Goal: Entertainment & Leisure: Consume media (video, audio)

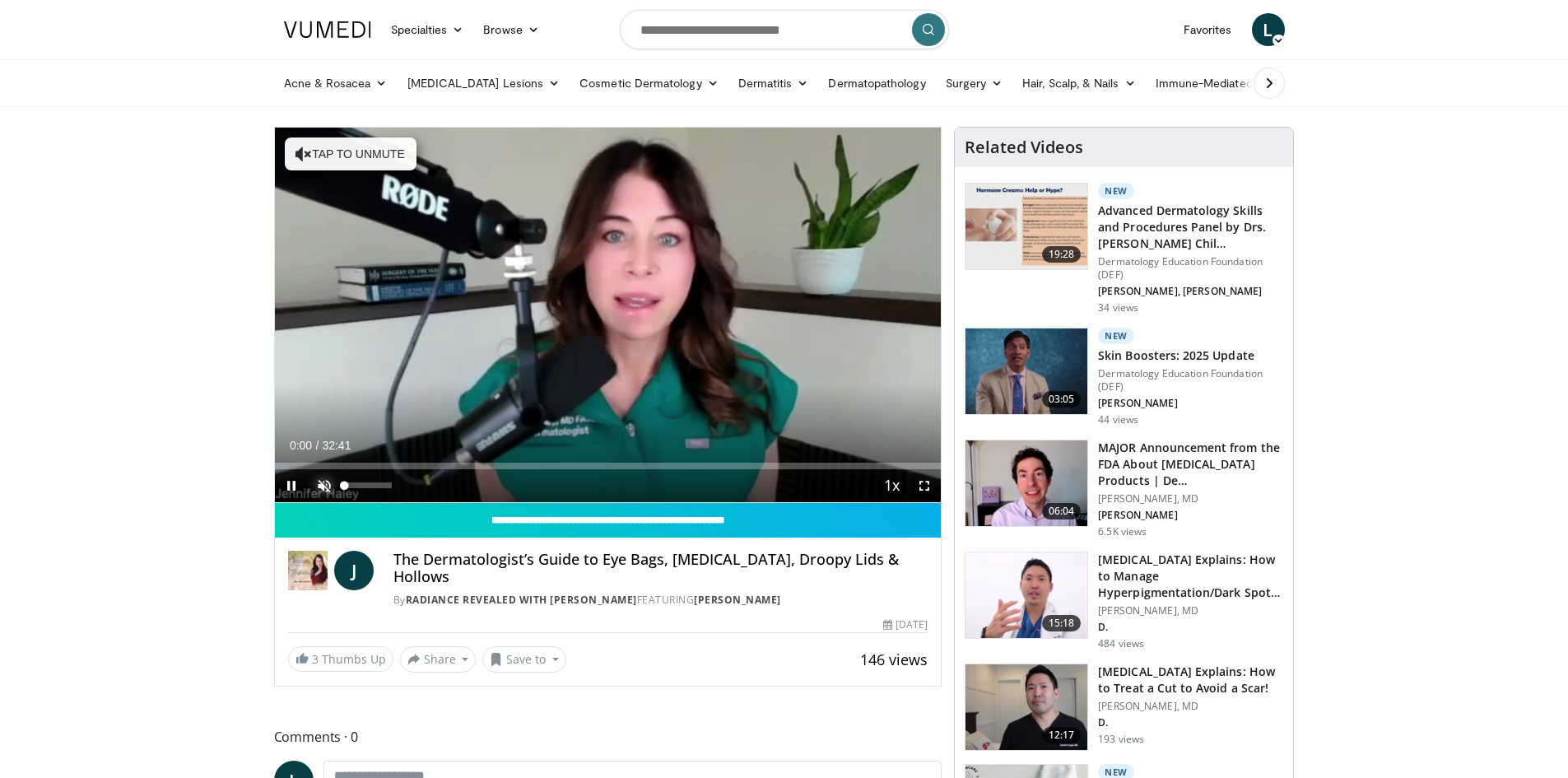
click at [327, 482] on span "Video Player" at bounding box center [324, 486] width 33 height 33
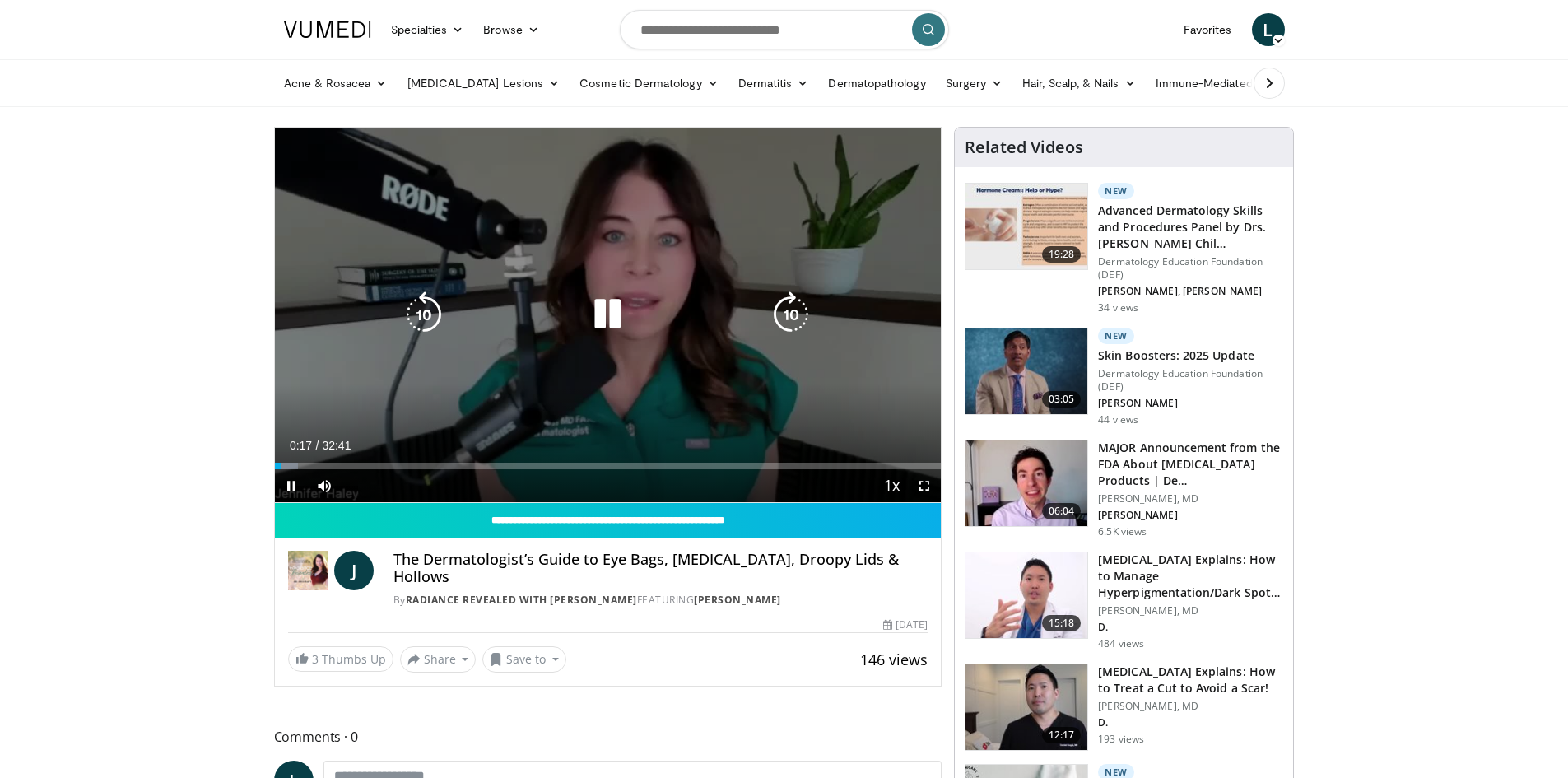
click at [798, 311] on icon "Video Player" at bounding box center [790, 314] width 46 height 46
click at [794, 311] on icon "Video Player" at bounding box center [790, 314] width 46 height 46
click at [793, 315] on icon "Video Player" at bounding box center [790, 314] width 46 height 46
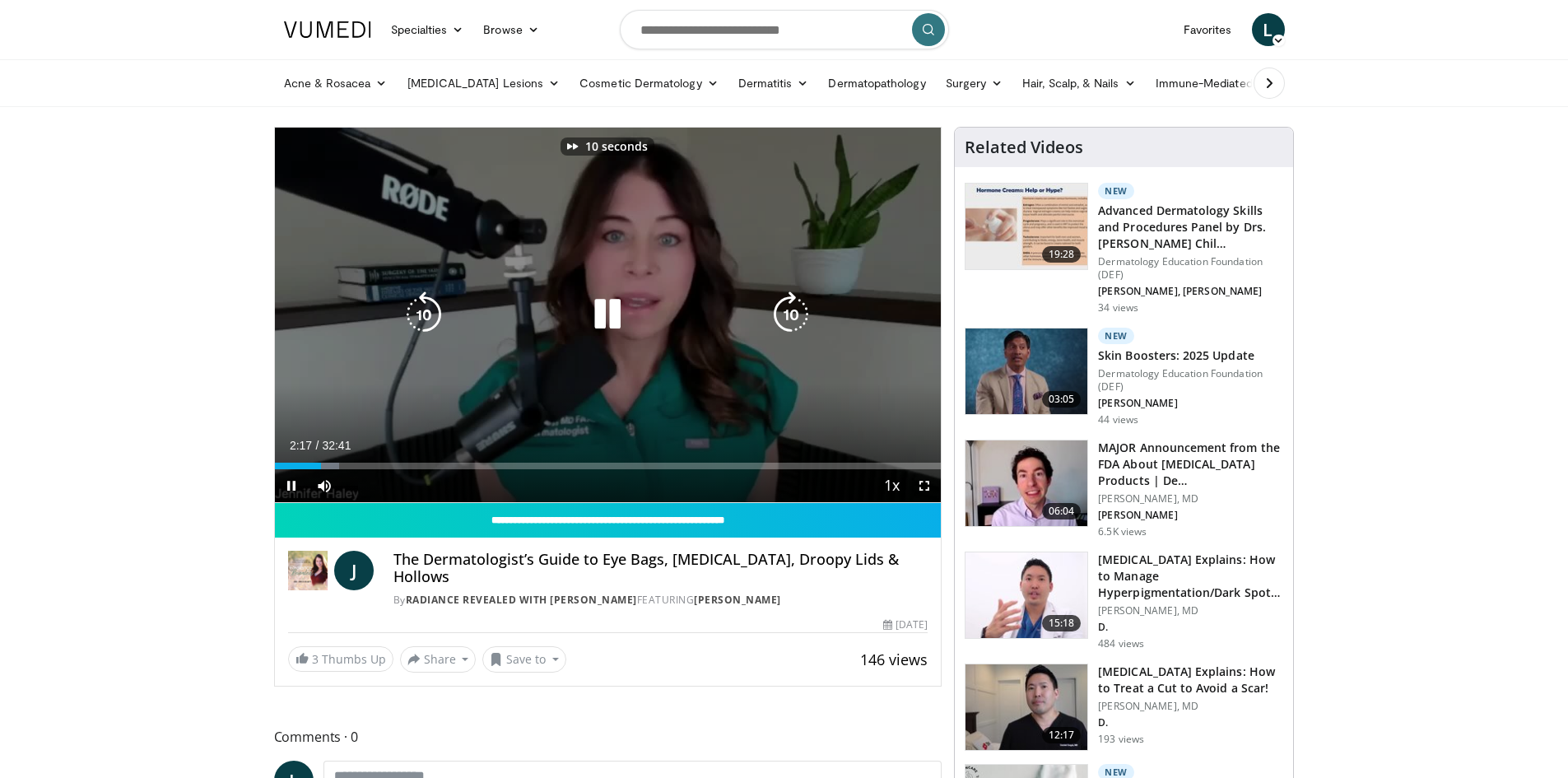
click at [793, 315] on icon "Video Player" at bounding box center [790, 314] width 46 height 46
click at [780, 315] on icon "Video Player" at bounding box center [790, 314] width 46 height 46
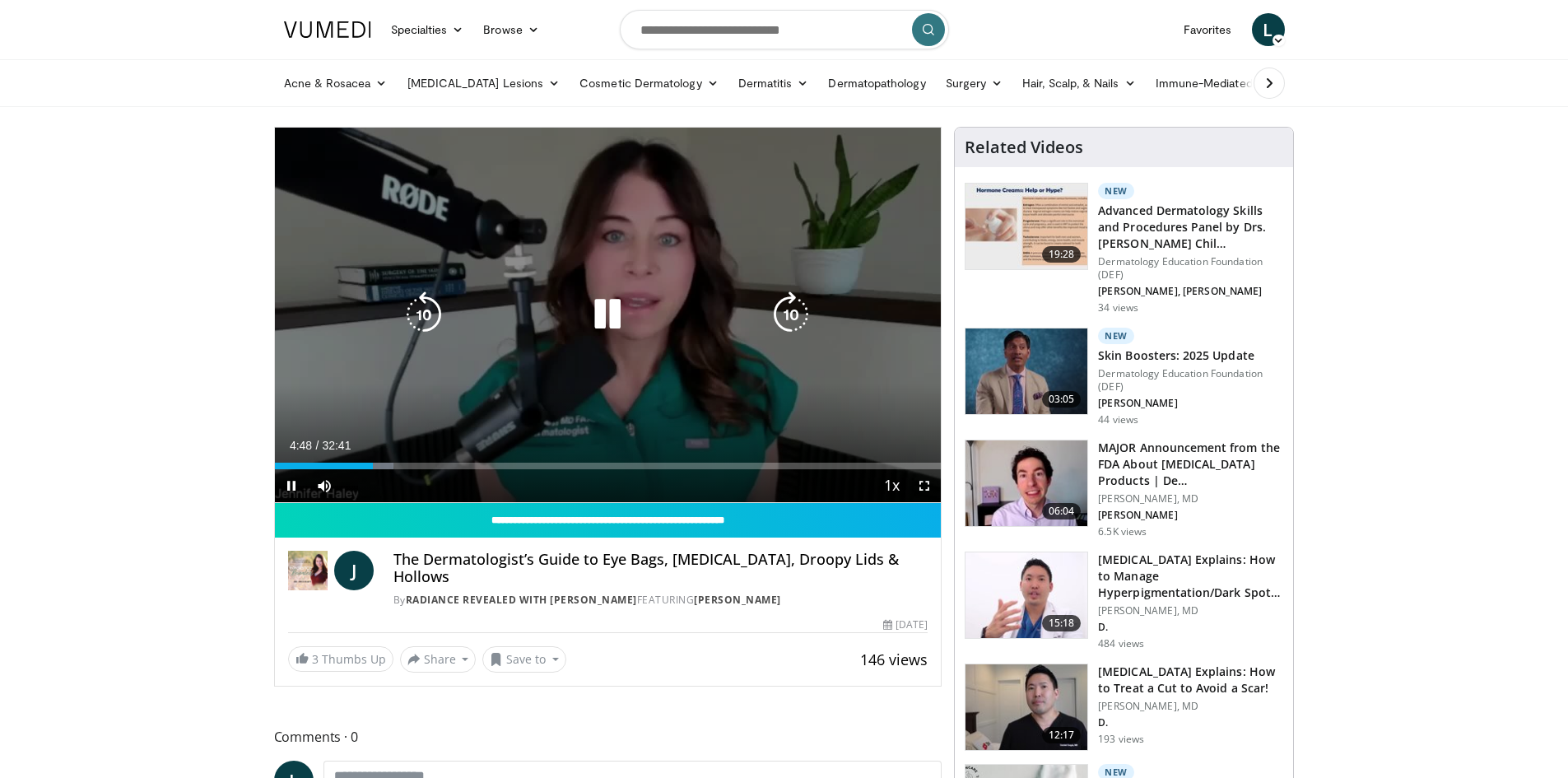
click at [792, 308] on icon "Video Player" at bounding box center [790, 314] width 46 height 46
click at [785, 315] on icon "Video Player" at bounding box center [790, 314] width 46 height 46
click at [786, 301] on icon "Video Player" at bounding box center [790, 314] width 46 height 46
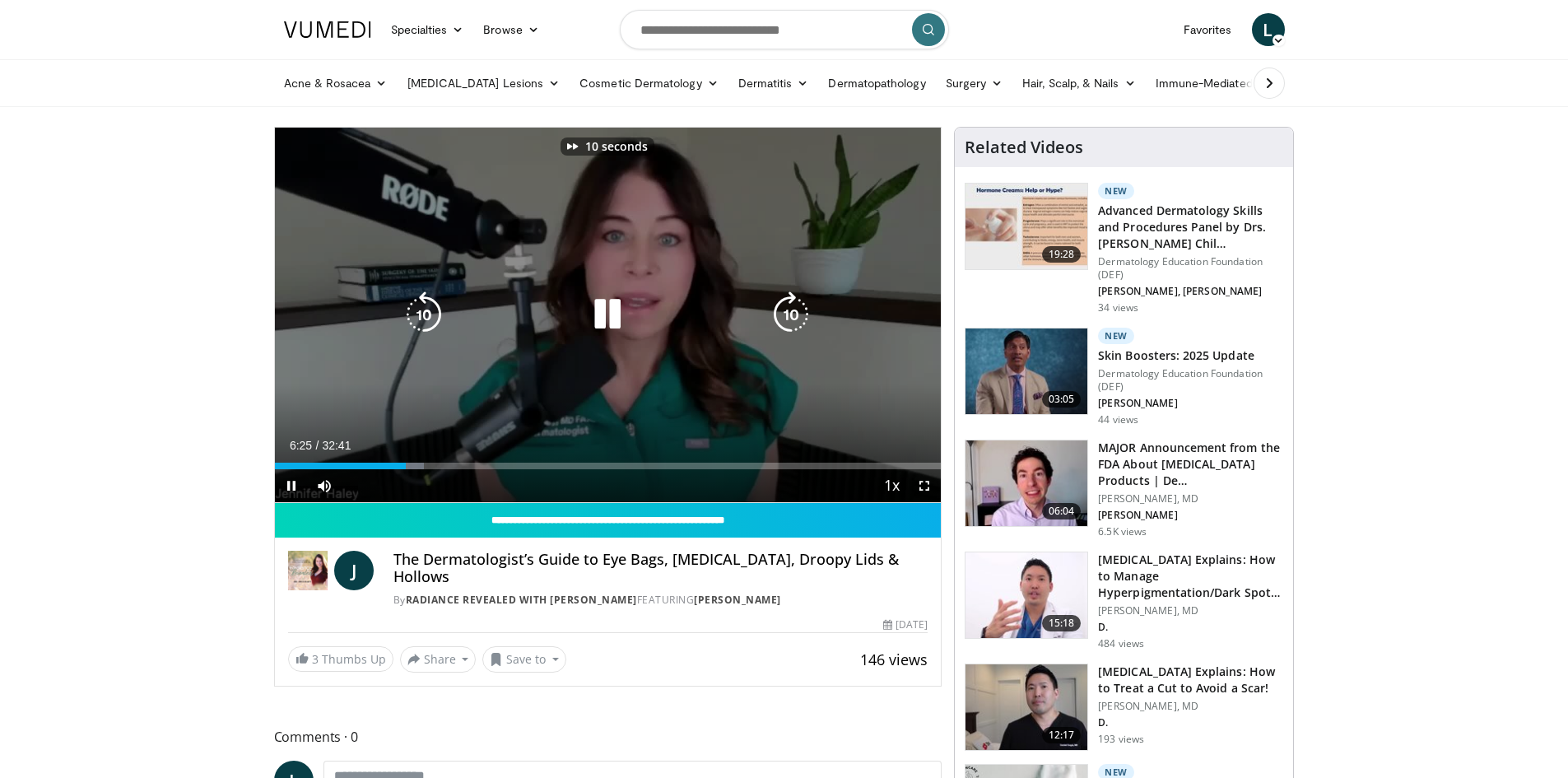
click at [786, 301] on icon "Video Player" at bounding box center [790, 314] width 46 height 46
click at [795, 310] on icon "Video Player" at bounding box center [790, 314] width 46 height 46
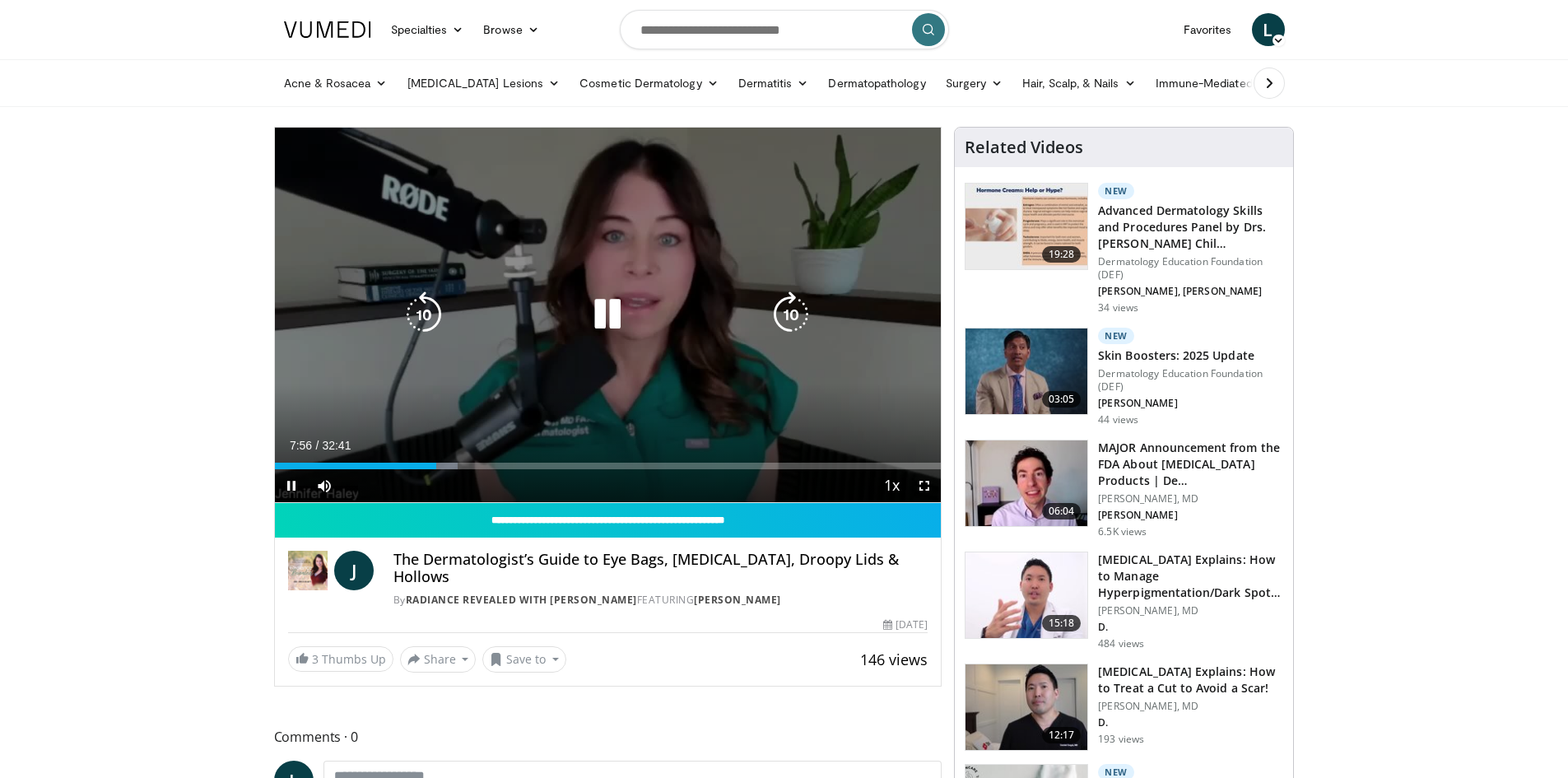
click at [793, 317] on icon "Video Player" at bounding box center [790, 314] width 46 height 46
click at [785, 313] on icon "Video Player" at bounding box center [790, 314] width 46 height 46
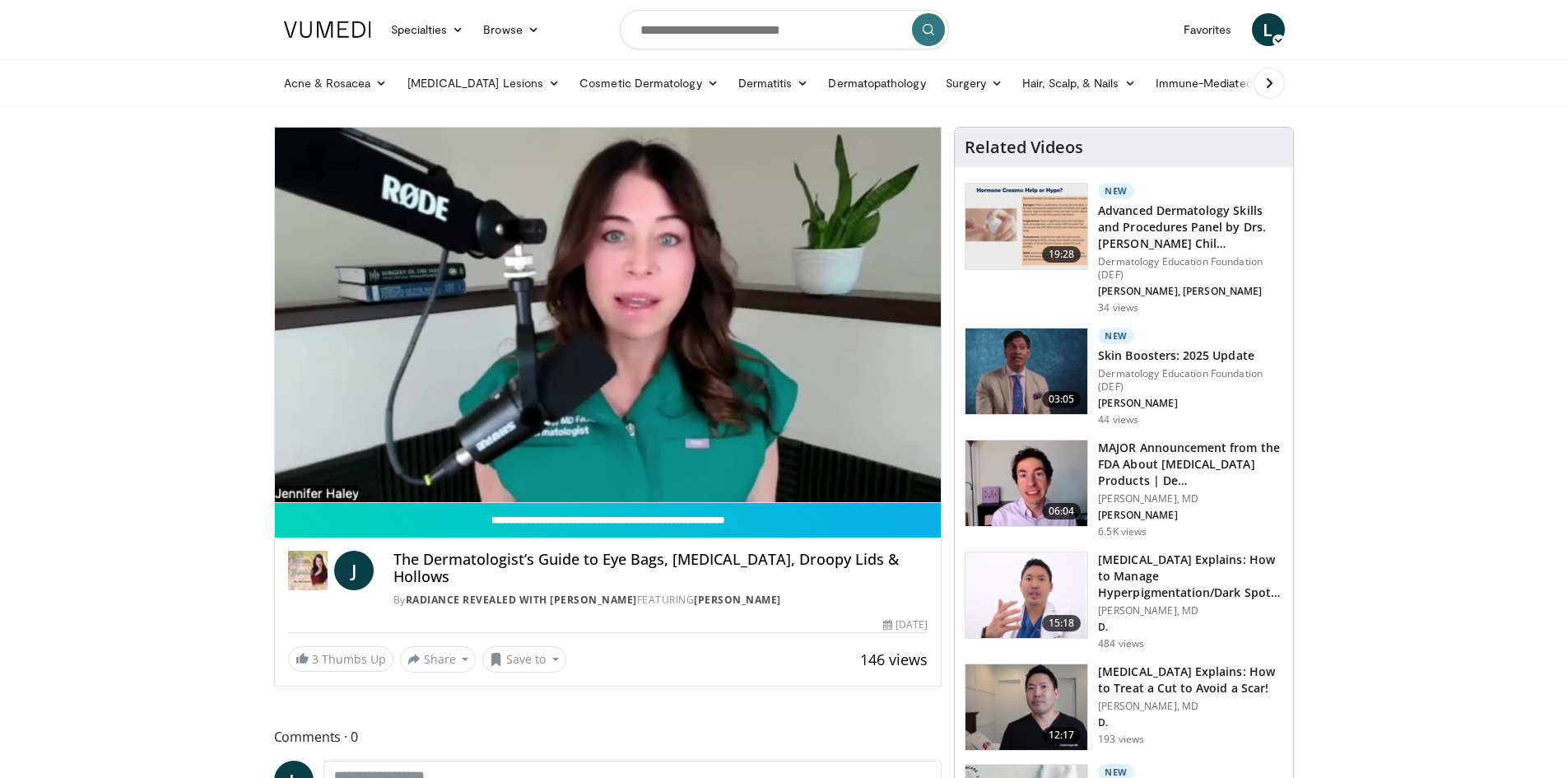
click at [785, 313] on div "10 seconds Tap to unmute" at bounding box center [608, 315] width 667 height 375
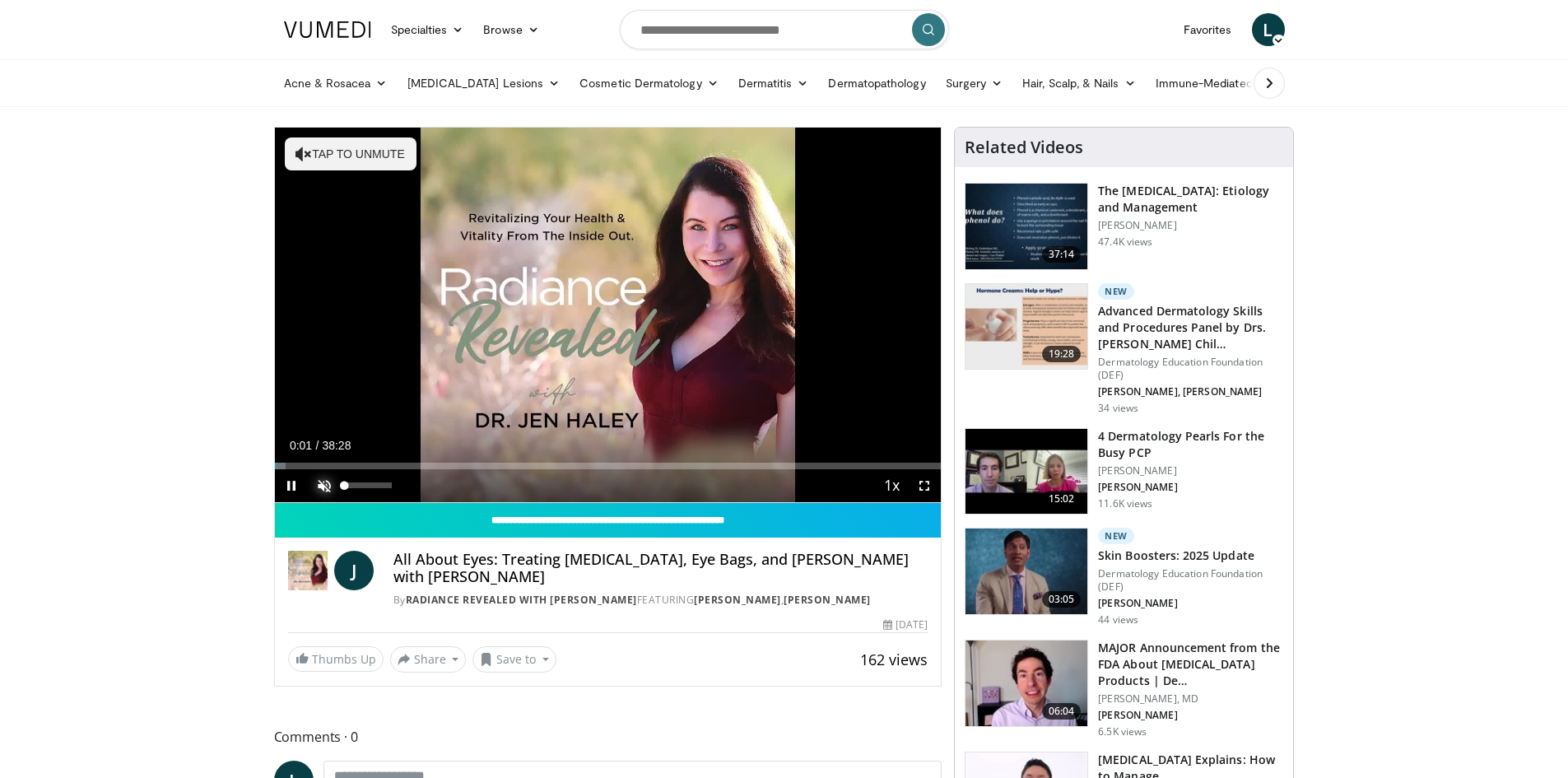
click at [324, 482] on span "Video Player" at bounding box center [324, 486] width 33 height 33
drag, startPoint x: 285, startPoint y: 464, endPoint x: 356, endPoint y: 467, distance: 71.1
click at [356, 467] on div "Progress Bar" at bounding box center [357, 466] width 2 height 6
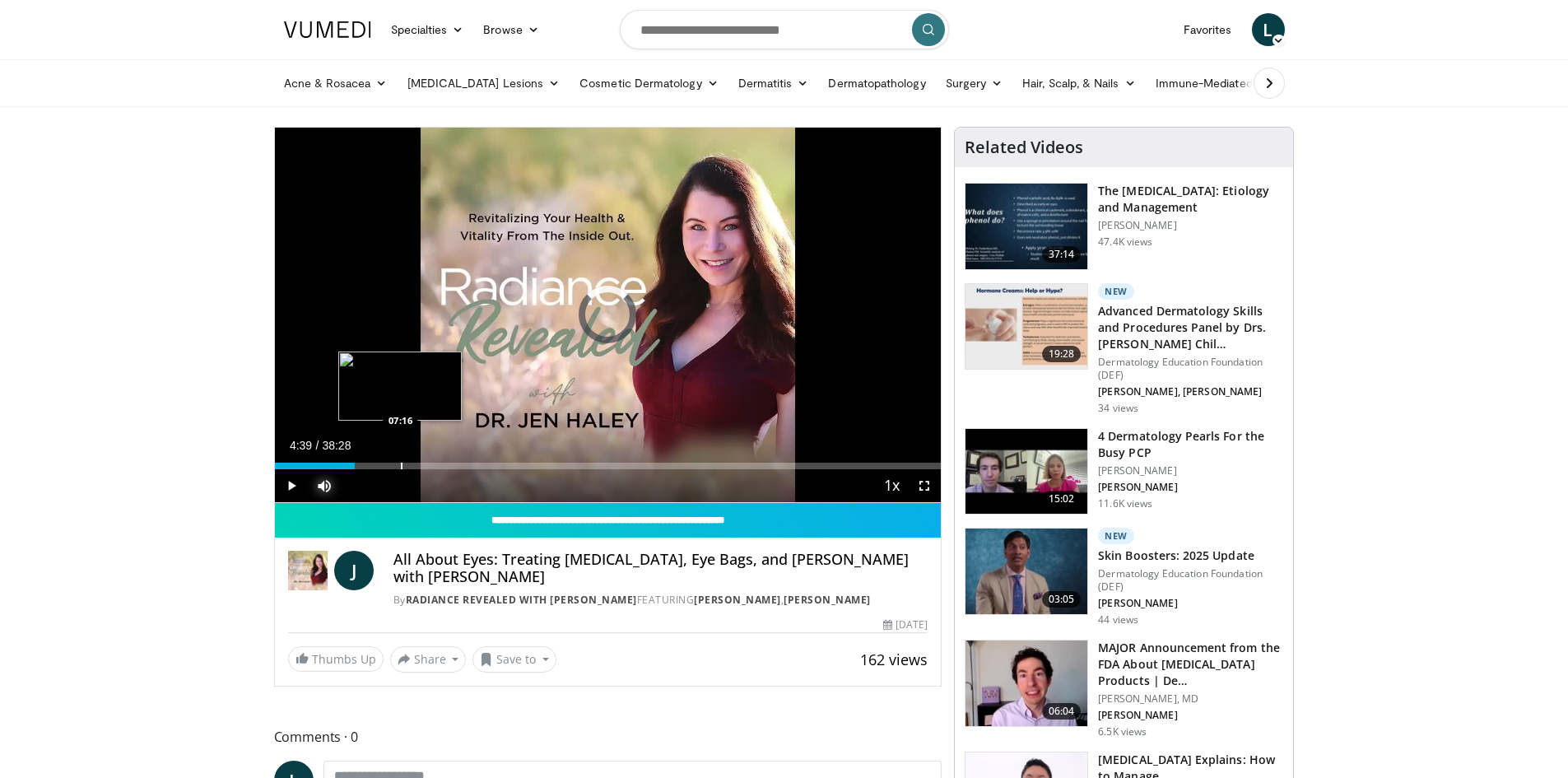
drag, startPoint x: 356, startPoint y: 464, endPoint x: 427, endPoint y: 465, distance: 71.0
click at [403, 465] on div "Progress Bar" at bounding box center [402, 466] width 2 height 6
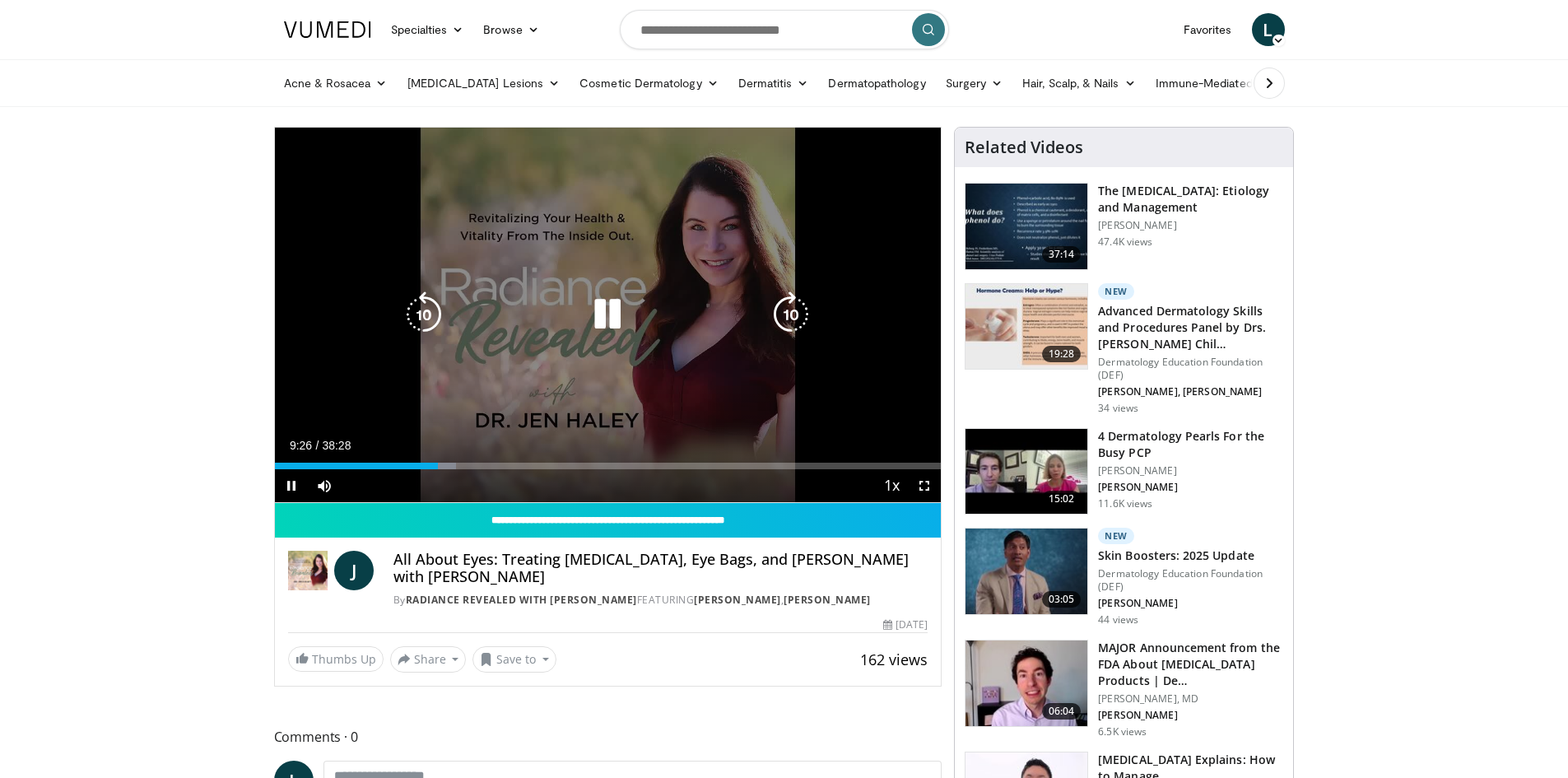
click at [434, 304] on icon "Video Player" at bounding box center [424, 314] width 46 height 46
click at [431, 304] on icon "Video Player" at bounding box center [424, 314] width 46 height 46
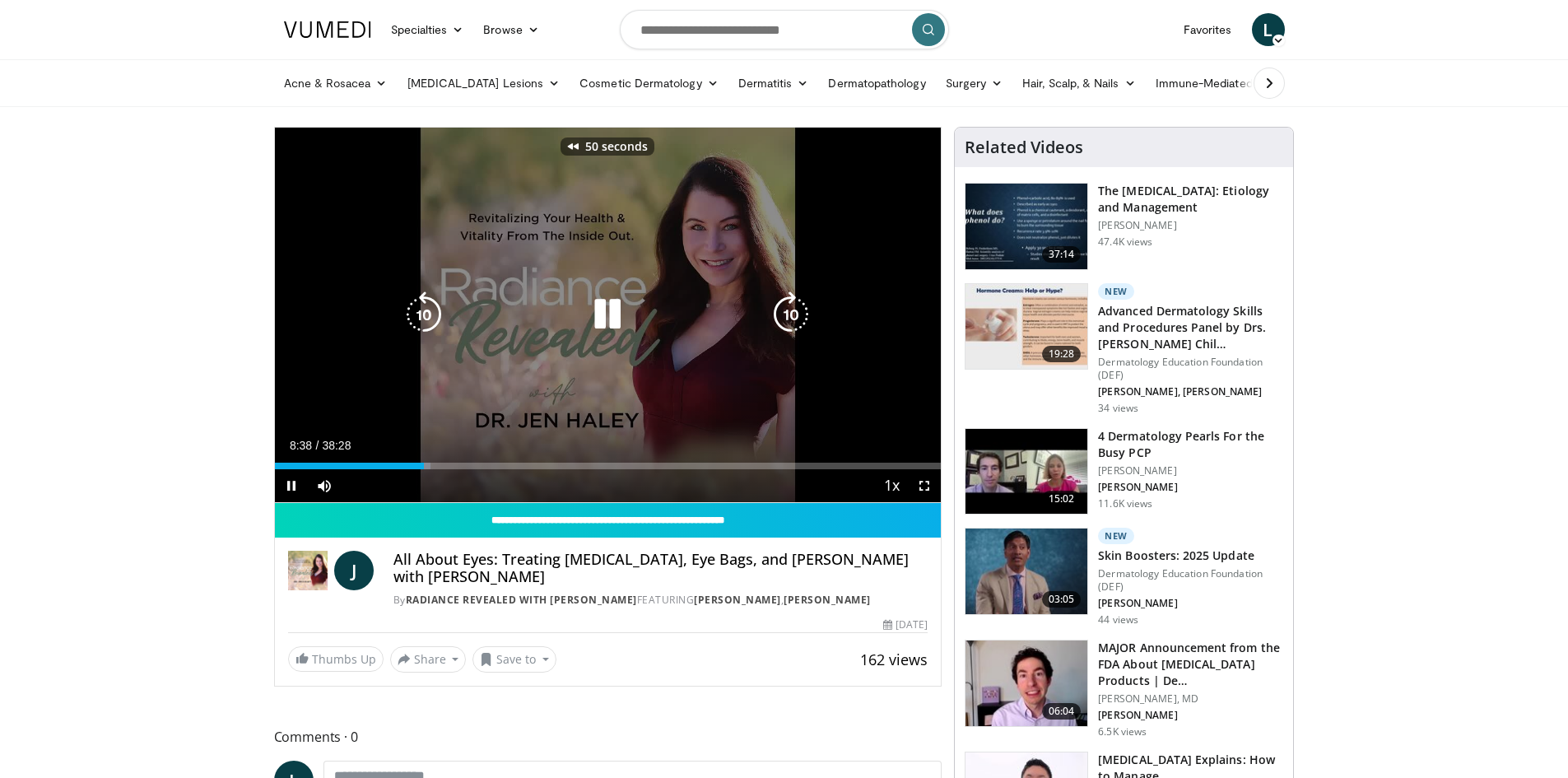
click at [431, 304] on icon "Video Player" at bounding box center [424, 314] width 46 height 46
click at [608, 325] on icon "Video Player" at bounding box center [608, 314] width 46 height 46
click at [611, 313] on icon "Video Player" at bounding box center [608, 314] width 46 height 46
click at [607, 309] on icon "Video Player" at bounding box center [608, 314] width 46 height 46
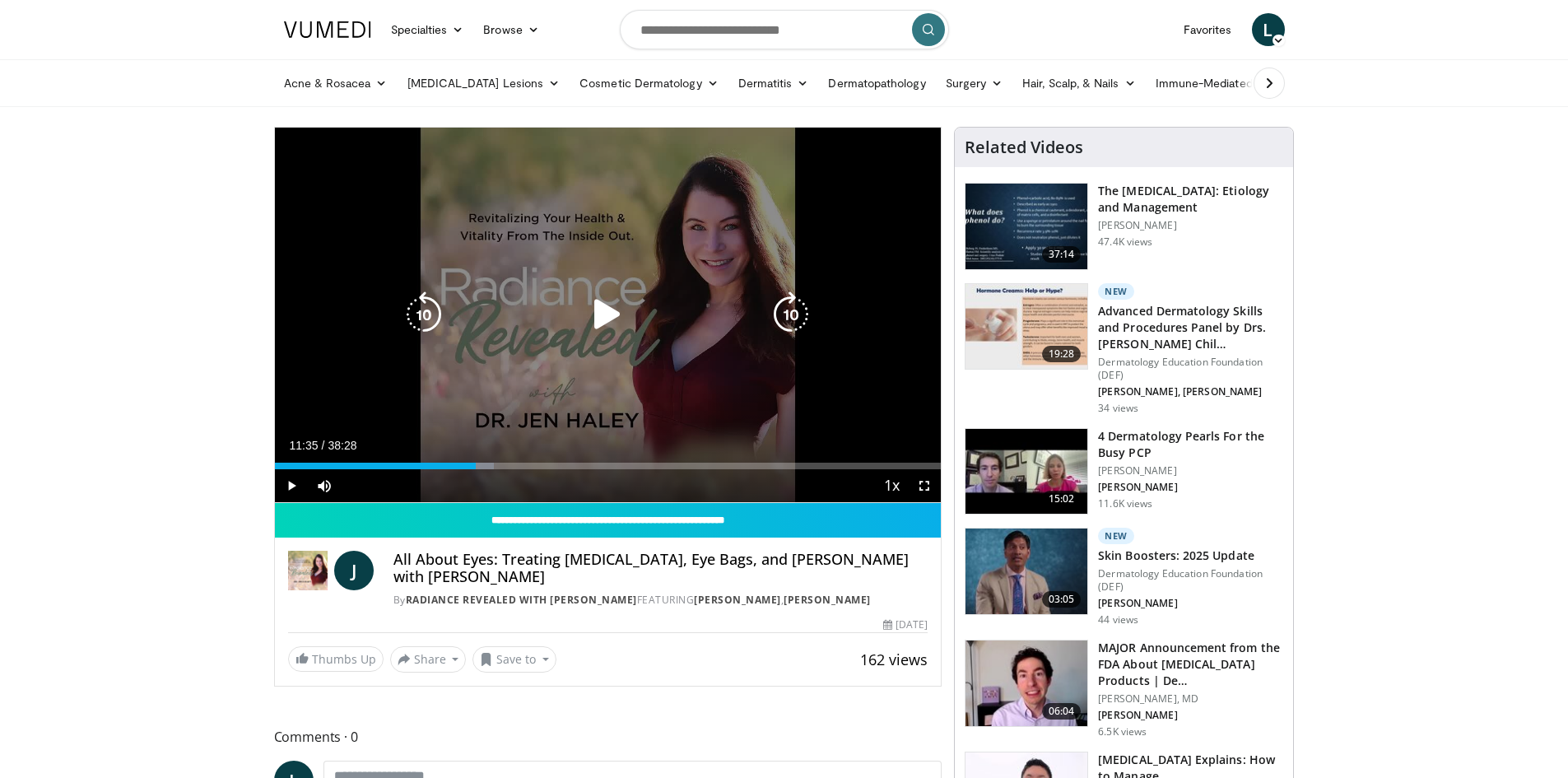
click at [612, 309] on icon "Video Player" at bounding box center [608, 314] width 46 height 46
click at [787, 303] on icon "Video Player" at bounding box center [790, 314] width 46 height 46
click at [793, 314] on icon "Video Player" at bounding box center [790, 314] width 46 height 46
click at [784, 317] on icon "Video Player" at bounding box center [790, 314] width 46 height 46
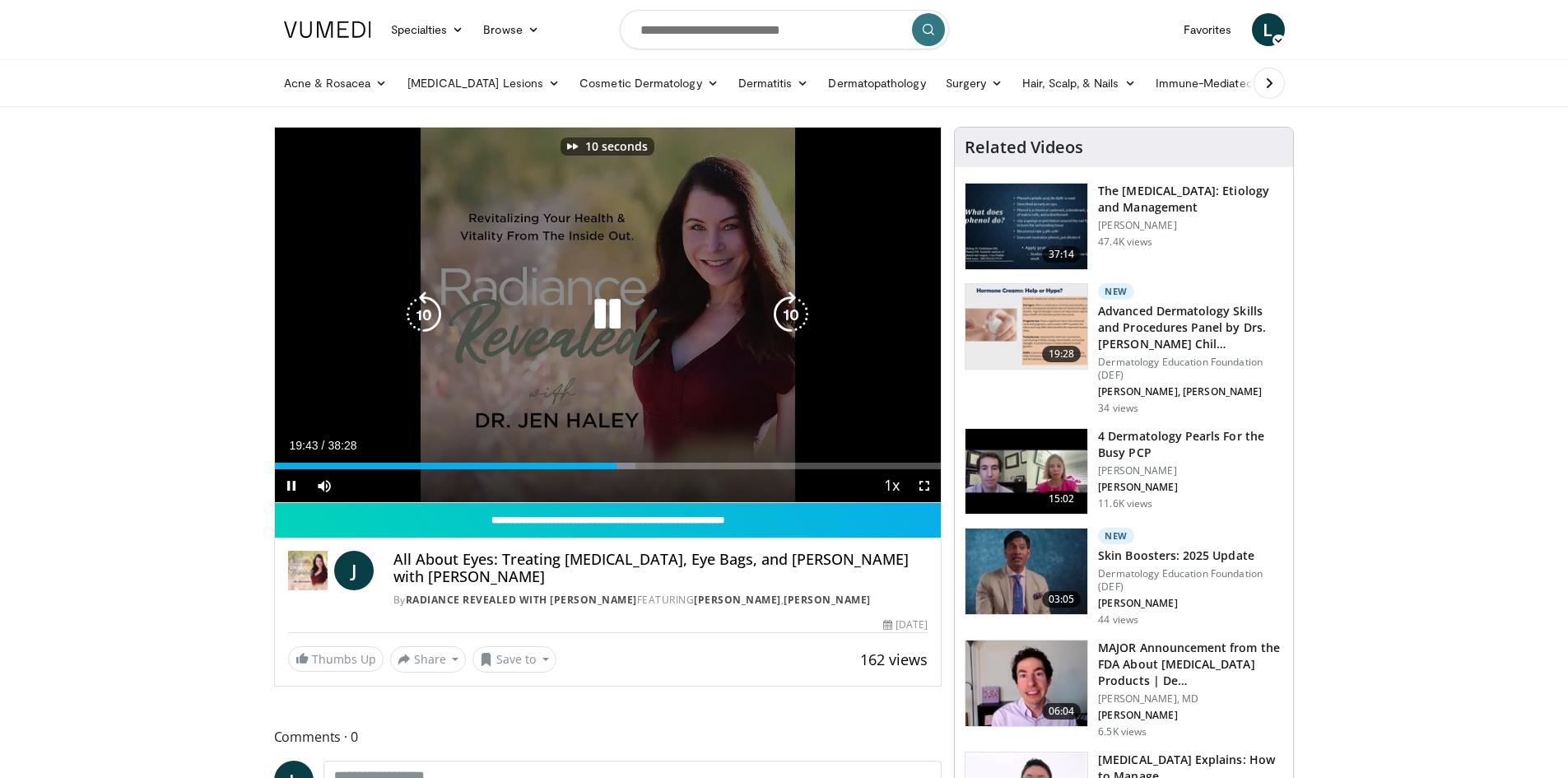
click at [777, 298] on icon "Video Player" at bounding box center [790, 314] width 46 height 46
click at [793, 304] on icon "Video Player" at bounding box center [790, 314] width 46 height 46
click at [601, 310] on icon "Video Player" at bounding box center [608, 314] width 46 height 46
drag, startPoint x: 264, startPoint y: 507, endPoint x: 553, endPoint y: 278, distance: 368.7
click at [553, 278] on div "10 seconds Tap to unmute" at bounding box center [608, 315] width 667 height 375
